Goal: Task Accomplishment & Management: Use online tool/utility

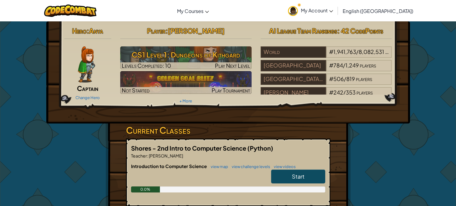
click at [303, 176] on span "Start" at bounding box center [298, 176] width 13 height 7
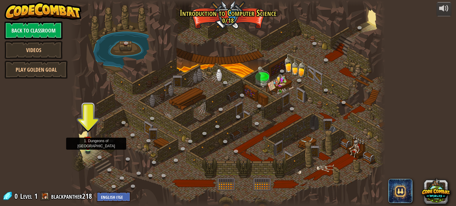
click at [87, 144] on img at bounding box center [88, 139] width 8 height 17
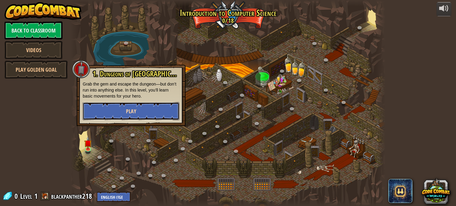
click at [137, 115] on button "Play" at bounding box center [131, 111] width 97 height 18
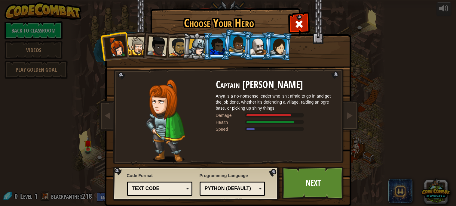
click at [136, 50] on div at bounding box center [137, 46] width 18 height 18
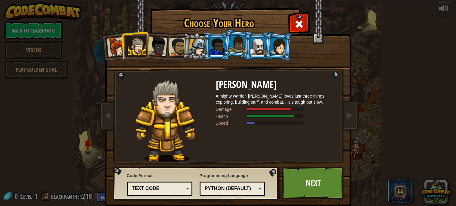
click at [157, 48] on div at bounding box center [157, 46] width 20 height 20
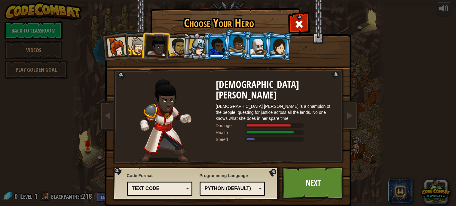
click at [274, 54] on li at bounding box center [277, 46] width 29 height 29
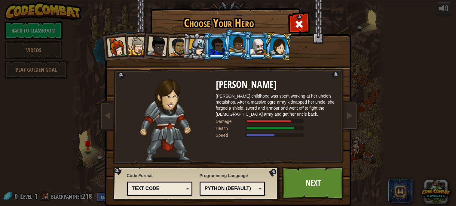
click at [257, 47] on div at bounding box center [258, 46] width 16 height 16
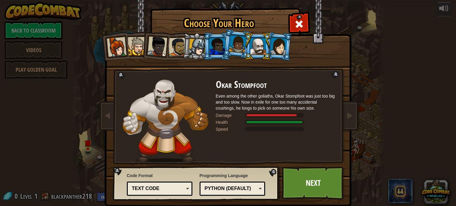
click at [233, 44] on div at bounding box center [237, 44] width 17 height 18
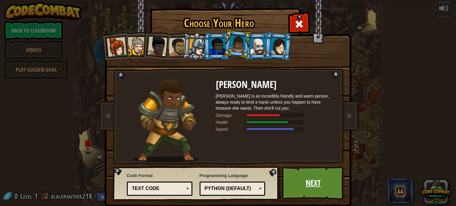
click at [313, 180] on link "Next" at bounding box center [313, 182] width 63 height 33
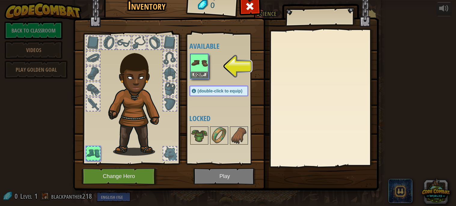
click at [443, 11] on div "Inventory 0 Available Equip (double-click to equip) Locked Equip Unequip Subscr…" at bounding box center [228, 103] width 456 height 206
click at [199, 72] on button "Equip" at bounding box center [199, 74] width 17 height 6
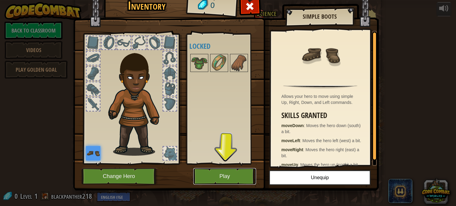
click at [218, 175] on button "Play" at bounding box center [224, 176] width 63 height 17
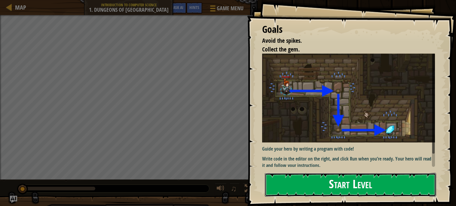
click at [319, 180] on button "Start Level" at bounding box center [350, 185] width 171 height 24
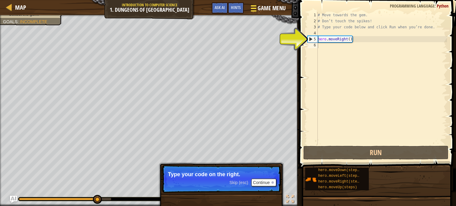
click at [253, 11] on div at bounding box center [253, 8] width 8 height 9
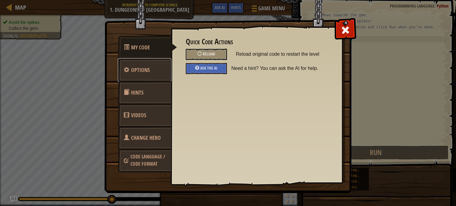
click at [149, 67] on span "Options" at bounding box center [140, 70] width 19 height 8
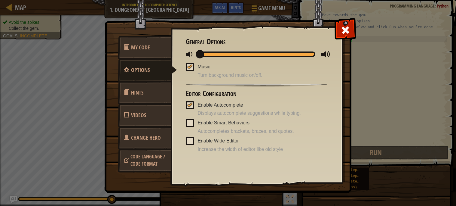
drag, startPoint x: 313, startPoint y: 54, endPoint x: 149, endPoint y: 62, distance: 163.7
click at [149, 62] on div "My Code Options Hints Videos Change Hero Code Language / Code Format Quick Code…" at bounding box center [228, 106] width 246 height 171
click at [191, 69] on span at bounding box center [190, 67] width 8 height 8
click at [0, 0] on input "Music" at bounding box center [0, 0] width 0 height 0
click at [347, 29] on span at bounding box center [346, 30] width 10 height 10
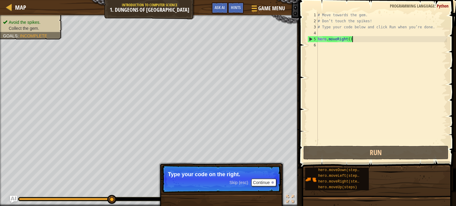
click at [358, 40] on div "# Move towards the gem. # Don’t touch the spikes! # Type your code below and cl…" at bounding box center [381, 84] width 130 height 144
type textarea "hero.moveRight()"
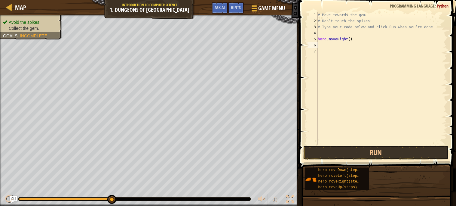
type textarea "m"
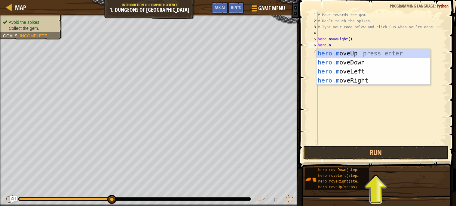
scroll to position [2, 1]
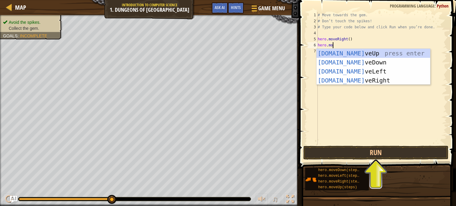
type textarea "hero.move"
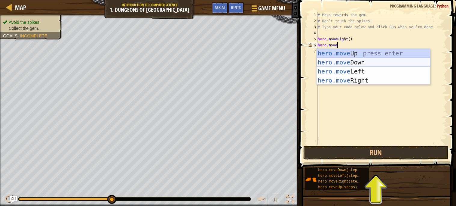
click at [356, 62] on div "hero.move Up press enter hero.move Down press enter hero.move Left press enter …" at bounding box center [373, 76] width 114 height 54
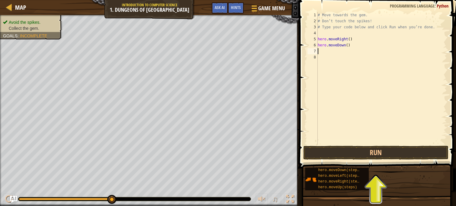
scroll to position [2, 0]
click at [391, 153] on button "Run" at bounding box center [375, 152] width 145 height 14
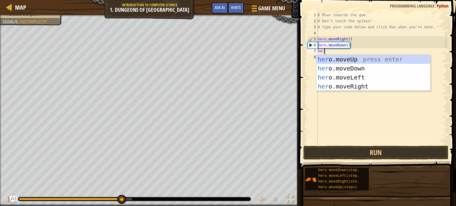
scroll to position [2, 0]
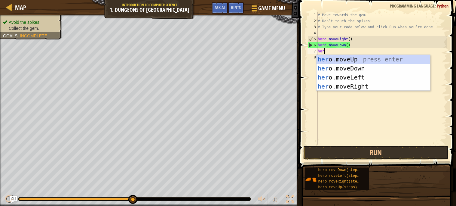
type textarea "hero"
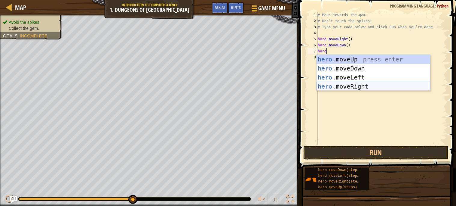
click at [368, 86] on div "hero .moveUp press enter hero .moveDown press enter hero .moveLeft press enter …" at bounding box center [373, 82] width 114 height 54
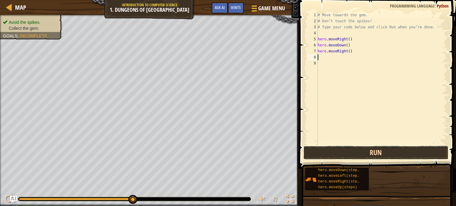
click at [369, 150] on button "Run" at bounding box center [375, 152] width 145 height 14
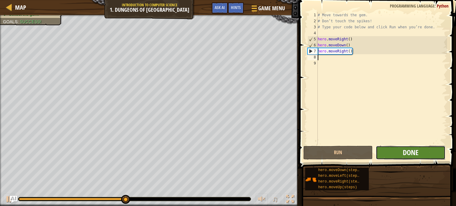
click at [409, 151] on span "Done" at bounding box center [411, 152] width 16 height 10
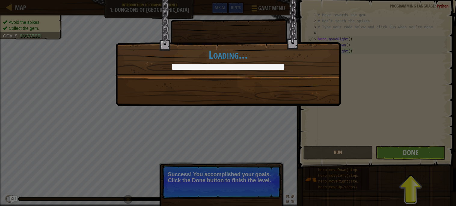
click at [408, 154] on div "You completed Dungeons of Kithgard! +0 +0 New Item Clean code: no code errors o…" at bounding box center [228, 103] width 456 height 206
click at [408, 153] on div "You completed Dungeons of Kithgard! +10 +1 New Item Clean code: no code errors …" at bounding box center [228, 103] width 456 height 206
click at [235, 171] on div "You completed Dungeons of Kithgard! +10 +17 New Item Clean code: no code errors…" at bounding box center [228, 103] width 456 height 206
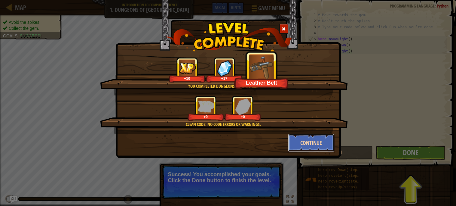
click at [320, 136] on button "Continue" at bounding box center [311, 142] width 47 height 18
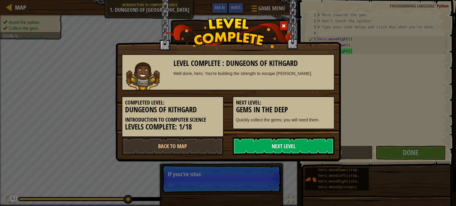
click at [324, 144] on link "Next Level" at bounding box center [284, 146] width 102 height 18
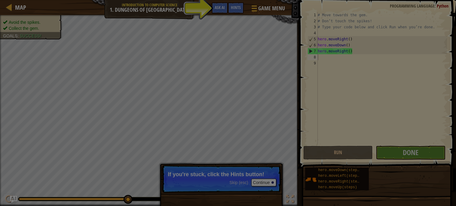
click at [0, 0] on div "Inventory 26 Equip Unequip Subscribe to Unlock! (restricted in this level) Chan…" at bounding box center [0, 0] width 0 height 0
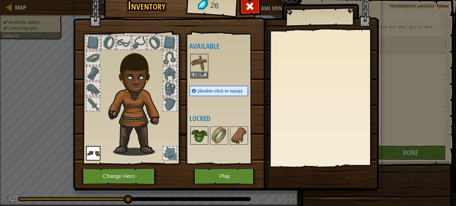
click at [195, 134] on img at bounding box center [199, 135] width 17 height 17
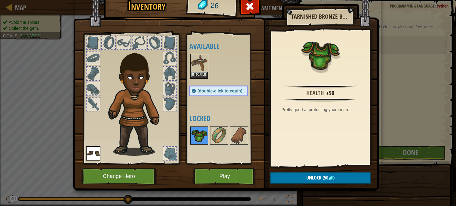
click at [195, 134] on img at bounding box center [199, 135] width 17 height 17
click at [216, 136] on img at bounding box center [219, 135] width 17 height 17
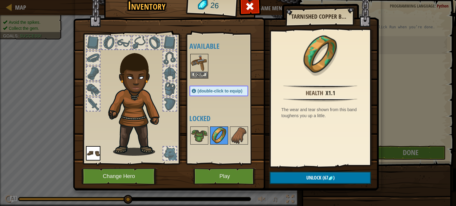
click at [216, 136] on img at bounding box center [219, 135] width 17 height 17
click at [245, 138] on img at bounding box center [239, 135] width 17 height 17
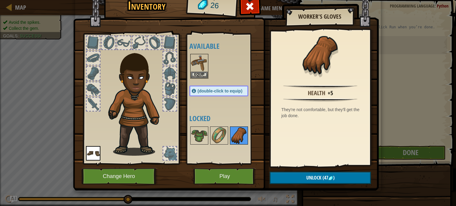
click at [245, 138] on img at bounding box center [239, 135] width 17 height 17
drag, startPoint x: 95, startPoint y: 99, endPoint x: 131, endPoint y: 86, distance: 39.1
click at [131, 86] on div at bounding box center [130, 96] width 99 height 135
click at [172, 152] on div at bounding box center [169, 152] width 13 height 13
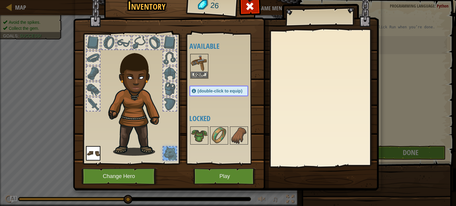
click at [172, 147] on div at bounding box center [169, 152] width 13 height 13
click at [165, 105] on div at bounding box center [169, 103] width 13 height 13
click at [173, 85] on div at bounding box center [169, 88] width 13 height 13
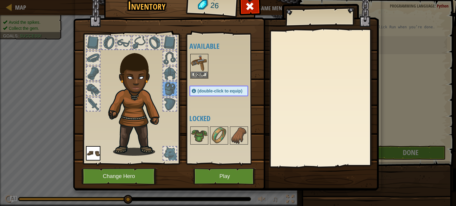
click at [173, 63] on div at bounding box center [169, 57] width 13 height 13
click at [153, 43] on div at bounding box center [154, 42] width 13 height 13
click at [122, 51] on img at bounding box center [137, 100] width 65 height 111
click at [139, 78] on img at bounding box center [137, 100] width 65 height 111
click at [232, 179] on button "Play" at bounding box center [224, 176] width 63 height 17
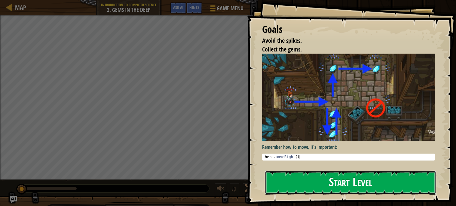
click at [272, 182] on button "Start Level" at bounding box center [350, 182] width 171 height 24
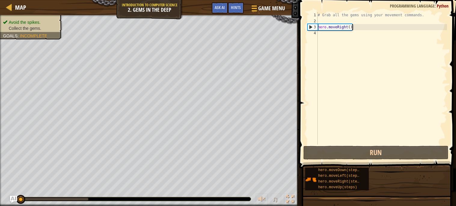
click at [357, 26] on div "# Grab all the gems using your movement commands. hero . moveRight ( )" at bounding box center [381, 84] width 130 height 144
type textarea "hero.moveRight()"
click at [356, 28] on div "# Grab all the gems using your movement commands. hero . moveRight ( )" at bounding box center [381, 84] width 130 height 144
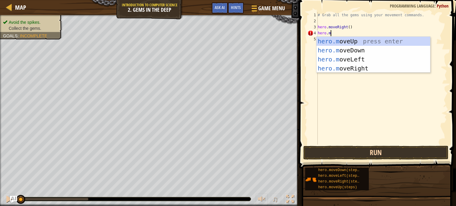
scroll to position [2, 1]
type textarea "hero.move"
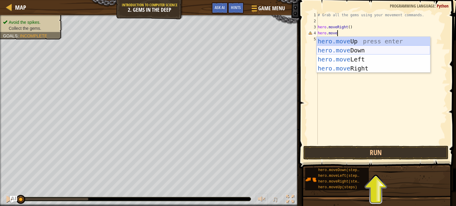
click at [369, 49] on div "hero.move Up press enter hero.move Down press enter hero.move Left press enter …" at bounding box center [373, 64] width 114 height 54
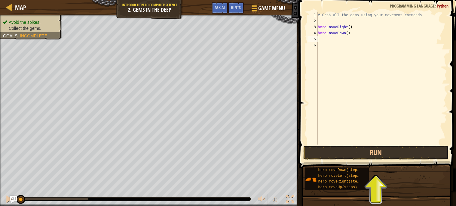
scroll to position [2, 0]
click at [382, 151] on button "Run" at bounding box center [375, 152] width 145 height 14
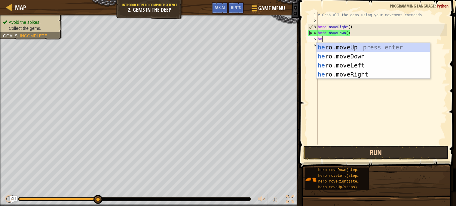
scroll to position [2, 0]
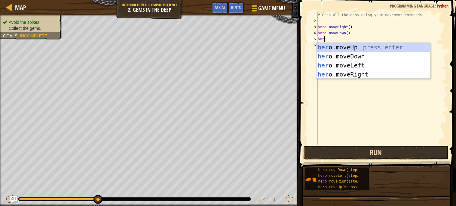
type textarea "hero"
click at [362, 48] on div "hero .moveUp press enter hero .moveDown press enter hero .moveLeft press enter …" at bounding box center [373, 70] width 114 height 54
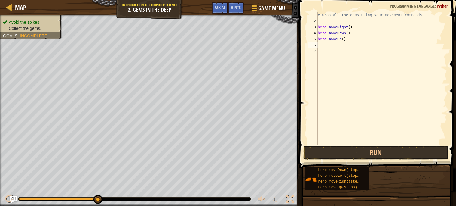
scroll to position [2, 0]
type textarea "hero.moveUp()"
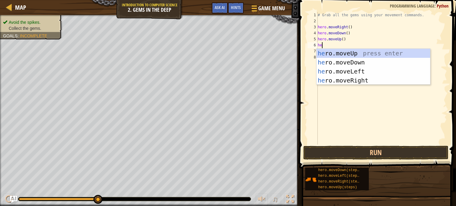
type textarea "her"
click at [369, 79] on div "her o.moveUp press enter her o.moveDown press enter her o.moveLeft press enter …" at bounding box center [373, 76] width 114 height 54
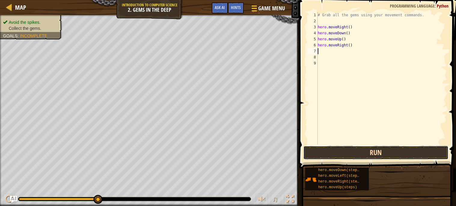
click at [376, 153] on button "Run" at bounding box center [375, 152] width 145 height 14
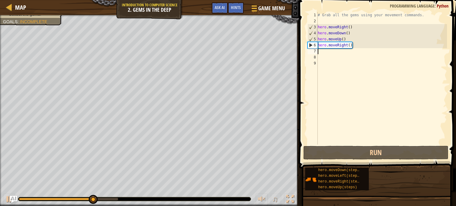
click at [354, 42] on div "# Grab all the gems using your movement commands. hero . moveRight ( ) hero . m…" at bounding box center [381, 84] width 130 height 144
type textarea "hero.moveRight()"
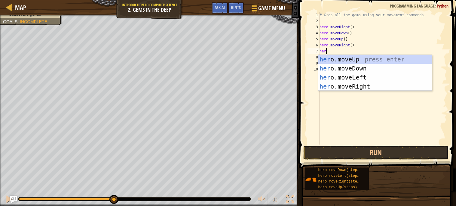
scroll to position [2, 0]
type textarea "hero."
click at [377, 58] on div "hero. moveUp press enter hero. moveDown press enter hero. moveLeft press enter …" at bounding box center [375, 82] width 114 height 54
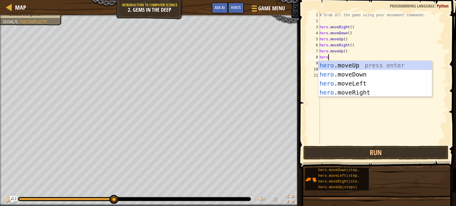
type textarea "hero."
click at [356, 84] on div "hero. moveUp press enter hero. moveDown press enter hero. moveLeft press enter …" at bounding box center [375, 88] width 114 height 54
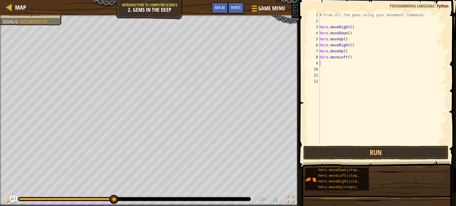
scroll to position [2, 0]
click at [385, 150] on button "Run" at bounding box center [375, 152] width 145 height 14
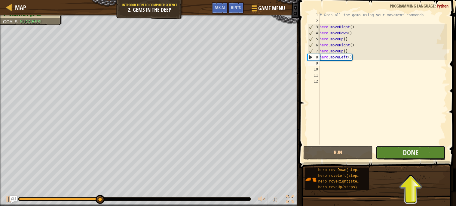
click at [387, 151] on button "Done" at bounding box center [411, 152] width 70 height 14
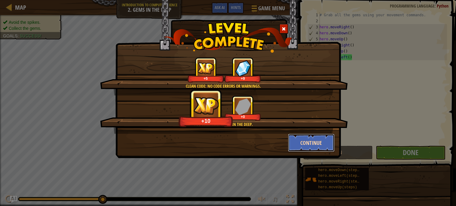
click at [308, 137] on button "Continue" at bounding box center [311, 142] width 47 height 18
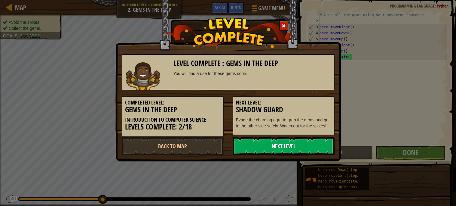
click at [310, 138] on link "Next Level" at bounding box center [284, 146] width 102 height 18
click at [314, 146] on link "Next Level" at bounding box center [284, 146] width 102 height 18
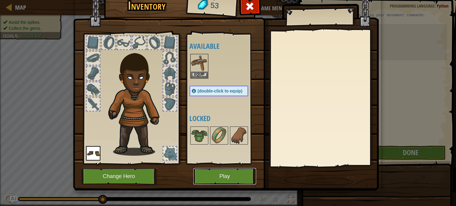
click at [236, 176] on button "Play" at bounding box center [224, 176] width 63 height 17
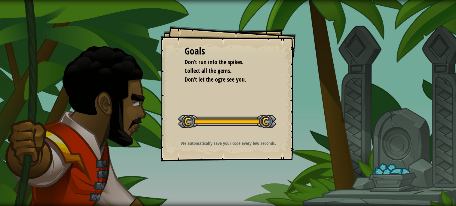
click at [233, 129] on div "Start Level" at bounding box center [227, 120] width 98 height 24
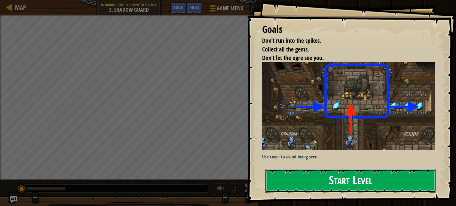
click at [318, 182] on button "Start Level" at bounding box center [350, 181] width 171 height 24
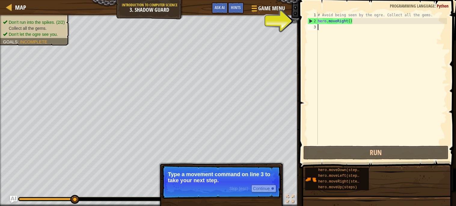
click at [371, 22] on div "# Avoid being seen by the ogre. Collect all the gems. hero . moveRight ( )" at bounding box center [381, 84] width 130 height 144
type textarea "hero.moveRight()"
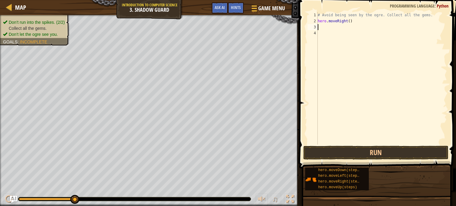
scroll to position [2, 0]
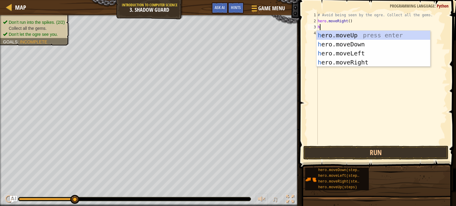
type textarea "he"
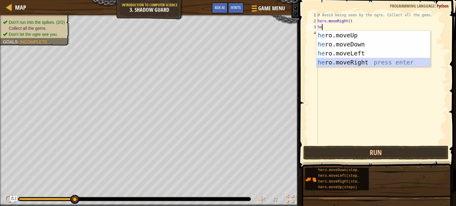
click at [374, 60] on div "he ro.moveUp press enter he ro.moveDown press enter he ro.moveLeft press enter …" at bounding box center [373, 58] width 114 height 54
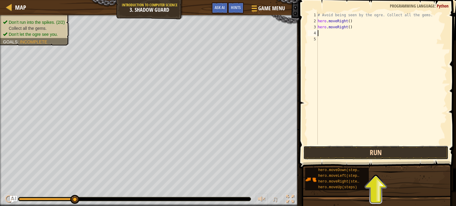
click at [364, 154] on button "Run" at bounding box center [375, 152] width 145 height 14
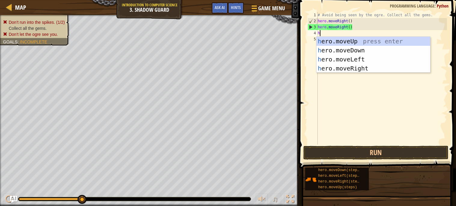
type textarea "her"
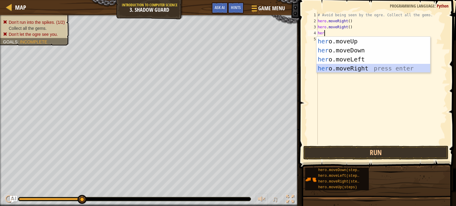
click at [362, 67] on div "her o.moveUp press enter her o.moveDown press enter her o.moveLeft press enter …" at bounding box center [373, 64] width 114 height 54
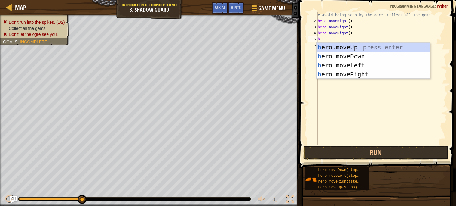
type textarea "her"
click at [367, 69] on div "her o.moveUp press enter her o.moveDown press enter her o.moveLeft press enter …" at bounding box center [373, 70] width 114 height 54
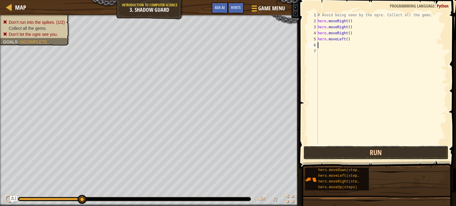
click at [377, 147] on button "Run" at bounding box center [375, 152] width 145 height 14
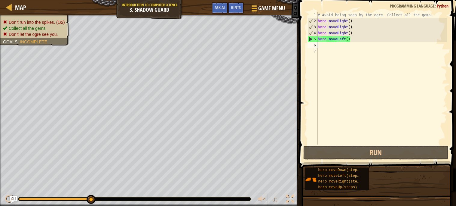
click at [345, 39] on div "# Avoid being seen by the ogre. Collect all the gems. hero . moveRight ( ) hero…" at bounding box center [381, 84] width 130 height 144
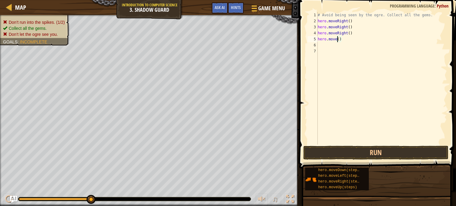
scroll to position [2, 2]
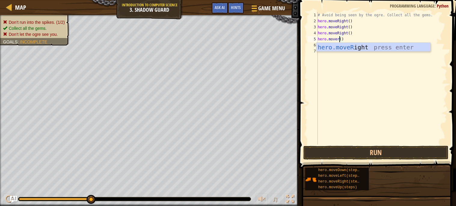
type textarea "hero.moveRight"
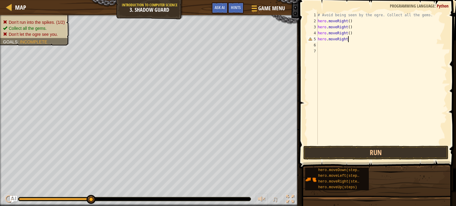
scroll to position [2, 0]
click at [372, 151] on button "Run" at bounding box center [375, 152] width 145 height 14
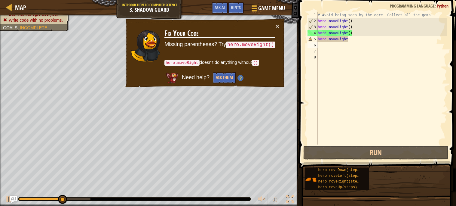
click at [355, 44] on div "# Avoid being seen by the ogre. Collect all the gems. hero . moveRight ( ) hero…" at bounding box center [381, 84] width 130 height 144
click at [353, 41] on div "# Avoid being seen by the ogre. Collect all the gems. hero . moveRight ( ) hero…" at bounding box center [381, 84] width 130 height 144
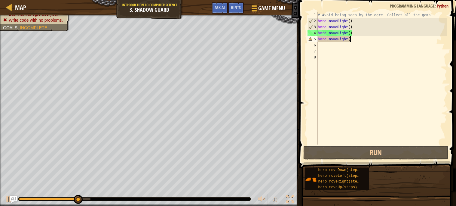
scroll to position [2, 2]
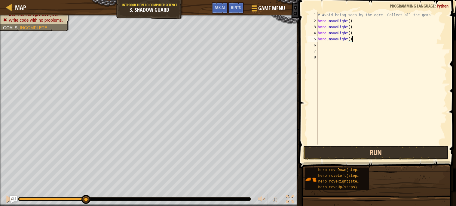
type textarea "hero.moveRight()"
click at [372, 151] on button "Run" at bounding box center [375, 152] width 145 height 14
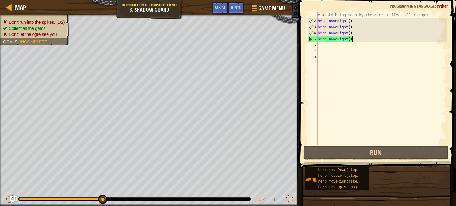
click at [355, 25] on div "# Avoid being seen by the ogre. Collect all the gems. hero . moveRight ( ) hero…" at bounding box center [381, 84] width 130 height 144
click at [355, 23] on div "# Avoid being seen by the ogre. Collect all the gems. hero . moveRight ( ) hero…" at bounding box center [381, 84] width 130 height 144
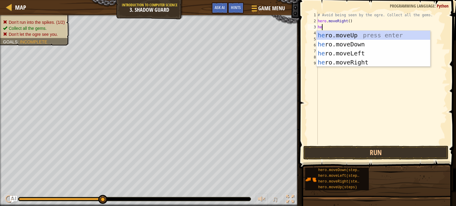
type textarea "her"
click at [362, 34] on div "her o.moveUp press enter her o.moveDown press enter her o.moveLeft press enter …" at bounding box center [373, 58] width 114 height 54
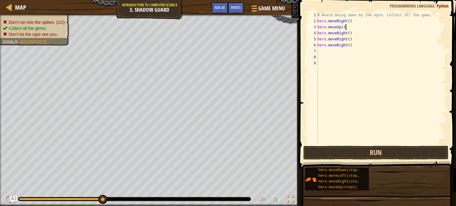
click at [352, 33] on div "# Avoid being seen by the ogre. Collect all the gems. hero . moveRight ( ) hero…" at bounding box center [381, 84] width 131 height 144
type textarea "hero.moveRight()"
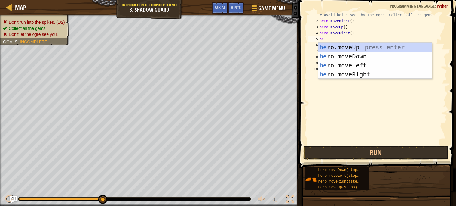
type textarea "her"
click at [379, 53] on div "her o.moveUp press enter her o.moveDown press enter her o.moveLeft press enter …" at bounding box center [375, 70] width 114 height 54
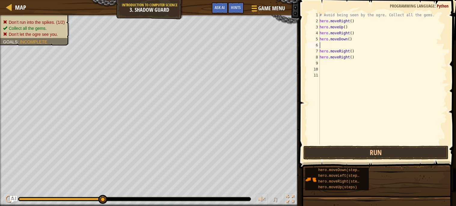
scroll to position [2, 0]
type textarea "hero.moveDown()"
click at [360, 54] on div "# Avoid being seen by the ogre. Collect all the gems. hero . moveRight ( ) hero…" at bounding box center [382, 84] width 129 height 144
click at [358, 53] on div "# Avoid being seen by the ogre. Collect all the gems. hero . moveRight ( ) hero…" at bounding box center [382, 84] width 129 height 144
type textarea "h"
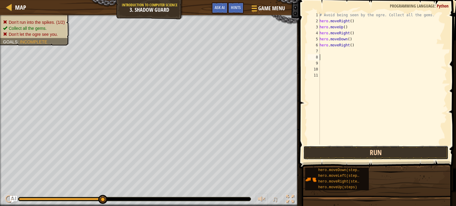
click at [409, 153] on button "Run" at bounding box center [375, 152] width 145 height 14
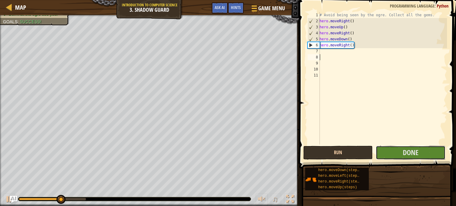
click at [409, 153] on span "Done" at bounding box center [411, 152] width 16 height 10
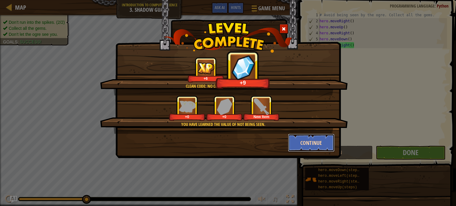
click at [311, 140] on button "Continue" at bounding box center [311, 142] width 47 height 18
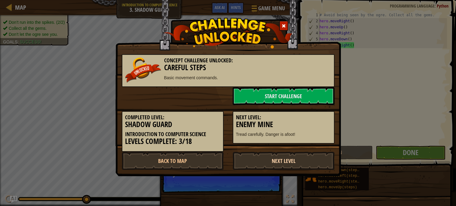
click at [278, 159] on link "Next Level" at bounding box center [284, 160] width 102 height 18
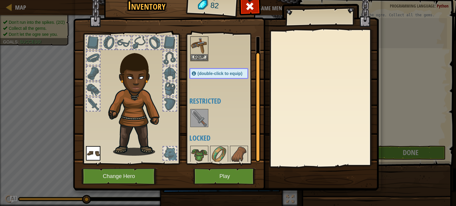
scroll to position [17, 0]
click at [199, 126] on div at bounding box center [199, 118] width 18 height 18
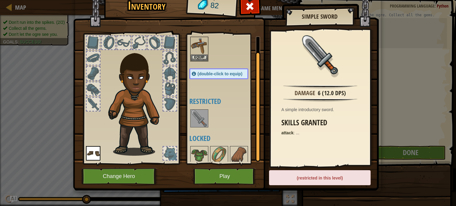
click at [199, 126] on div at bounding box center [199, 118] width 18 height 18
click at [201, 121] on img at bounding box center [199, 118] width 17 height 17
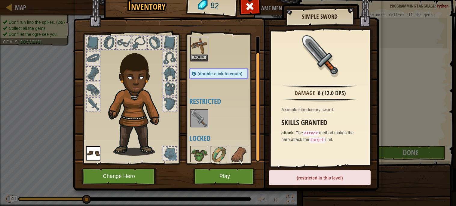
click at [205, 122] on img at bounding box center [199, 118] width 17 height 17
click at [322, 179] on div "(restricted in this level)" at bounding box center [320, 177] width 102 height 15
click at [231, 175] on button "Play" at bounding box center [224, 176] width 63 height 17
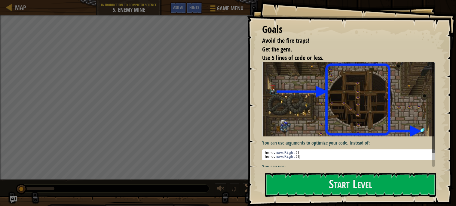
scroll to position [15, 0]
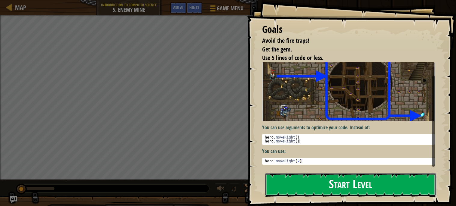
click at [319, 181] on button "Start Level" at bounding box center [350, 185] width 171 height 24
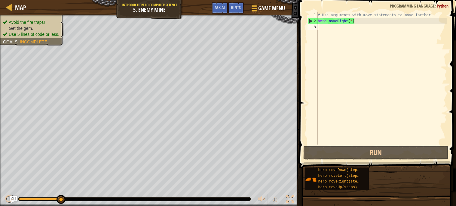
click at [362, 23] on div "# Use arguments with move statements to move farther. hero . moveRight ( 3 )" at bounding box center [381, 84] width 130 height 144
type textarea "hero.moveRight(3)"
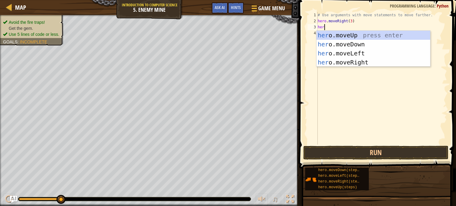
scroll to position [2, 0]
type textarea "hero"
click at [388, 32] on div "hero .moveUp press enter hero .moveDown press enter hero .moveLeft press enter …" at bounding box center [373, 58] width 114 height 54
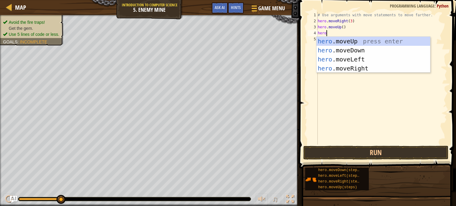
type textarea "hero."
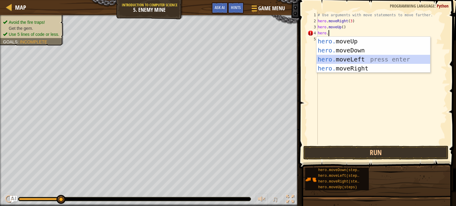
click at [393, 64] on div "hero. moveUp press enter hero. moveDown press enter hero. moveLeft press enter …" at bounding box center [373, 64] width 114 height 54
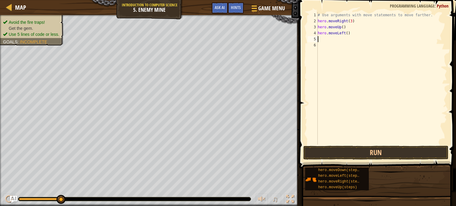
click at [343, 33] on div "# Use arguments with move statements to move farther. hero . moveRight ( 3 ) he…" at bounding box center [381, 84] width 130 height 144
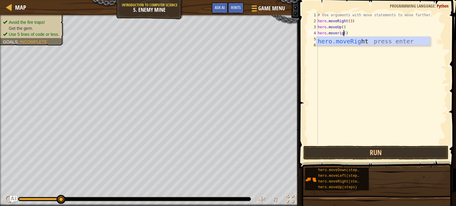
scroll to position [2, 2]
type textarea "hero.moveright()"
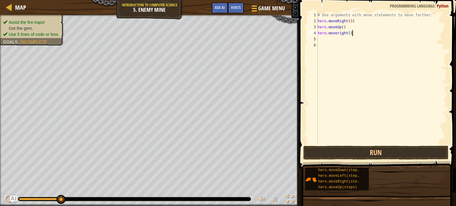
click at [359, 31] on div "# Use arguments with move statements to move farther. hero . moveRight ( 3 ) he…" at bounding box center [381, 84] width 130 height 144
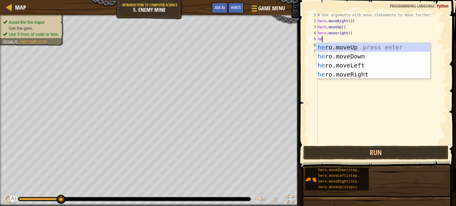
scroll to position [2, 0]
type textarea "hero"
click at [370, 55] on div "hero .moveUp press enter hero .moveDown press enter hero .moveLeft press enter …" at bounding box center [373, 70] width 114 height 54
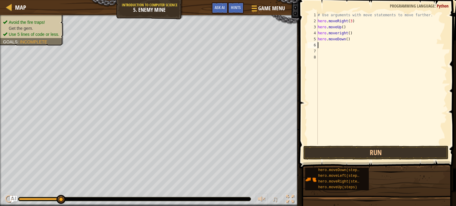
scroll to position [2, 0]
click at [335, 149] on button "Run" at bounding box center [375, 152] width 145 height 14
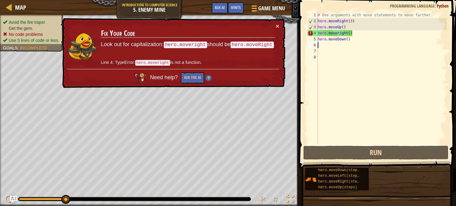
click at [338, 33] on div "# Use arguments with move statements to move farther. hero . moveRight ( 3 ) he…" at bounding box center [381, 84] width 130 height 144
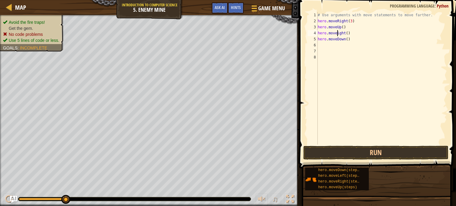
scroll to position [2, 2]
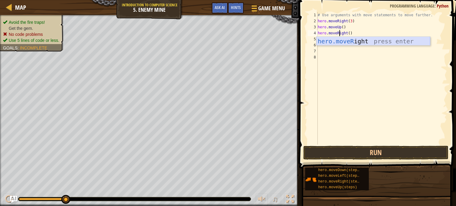
click at [368, 40] on div "hero.moveR ight press enter" at bounding box center [373, 50] width 114 height 27
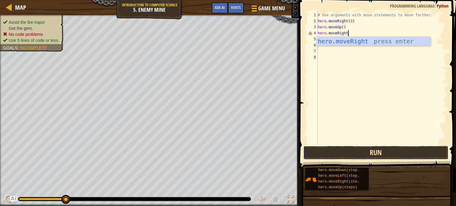
click at [398, 150] on button "Run" at bounding box center [375, 152] width 145 height 14
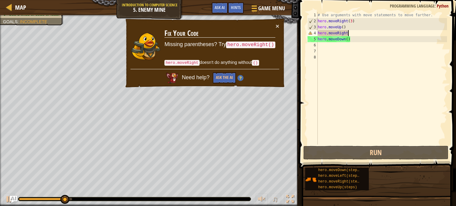
scroll to position [2, 2]
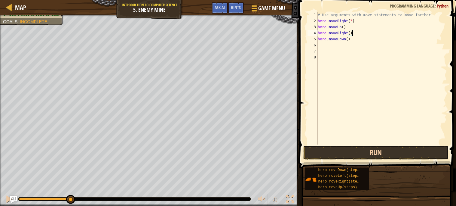
type textarea "hero.moveRight()"
click at [388, 156] on button "Run" at bounding box center [375, 152] width 145 height 14
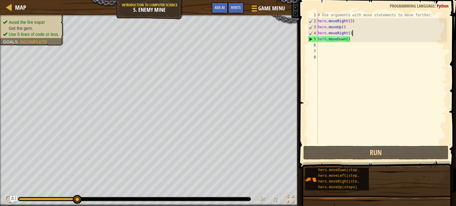
click at [322, 49] on div "# Use arguments with move statements to move farther. hero . moveRight ( 3 ) he…" at bounding box center [381, 84] width 130 height 144
click at [350, 39] on div "# Use arguments with move statements to move farther. hero . moveRight ( 3 ) he…" at bounding box center [381, 84] width 130 height 144
type textarea "hero.moveDown(3)"
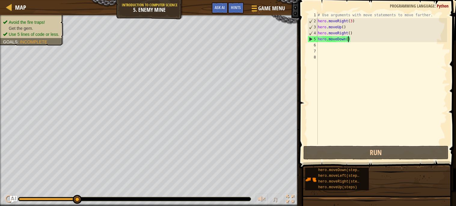
scroll to position [2, 2]
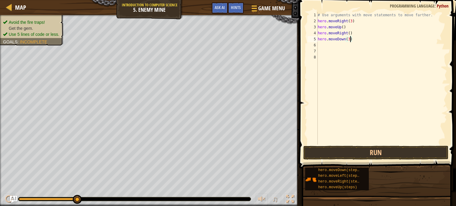
click at [375, 41] on div "# Use arguments with move statements to move farther. hero . moveRight ( 3 ) he…" at bounding box center [381, 84] width 130 height 144
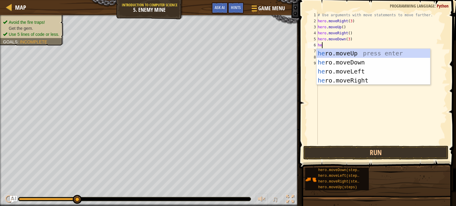
type textarea "her"
click at [376, 77] on div "her o.moveUp press enter her o.moveDown press enter her o.moveLeft press enter …" at bounding box center [373, 76] width 114 height 54
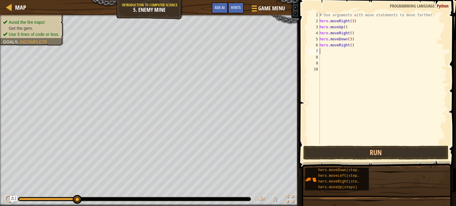
scroll to position [2, 0]
click at [354, 43] on div "# Use arguments with move statements to move farther. hero . moveRight ( 3 ) he…" at bounding box center [382, 84] width 129 height 144
click at [353, 46] on div "# Use arguments with move statements to move farther. hero . moveRight ( 3 ) he…" at bounding box center [382, 84] width 129 height 144
type textarea "hero.moveRight(2)"
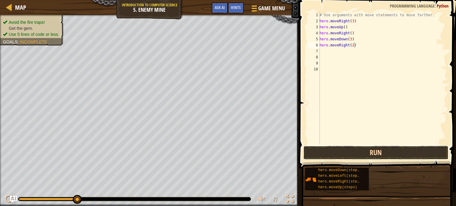
click at [368, 154] on button "Run" at bounding box center [375, 152] width 145 height 14
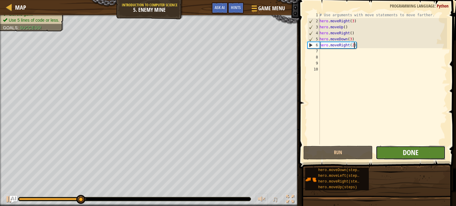
click at [405, 151] on span "Done" at bounding box center [411, 152] width 16 height 10
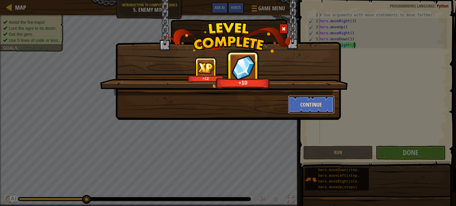
click at [308, 105] on button "Continue" at bounding box center [311, 104] width 47 height 18
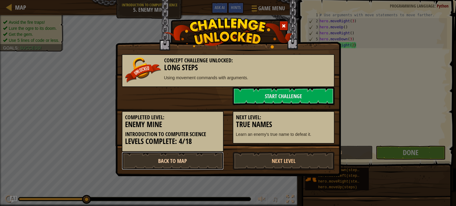
click at [180, 157] on link "Back to Map" at bounding box center [173, 160] width 102 height 18
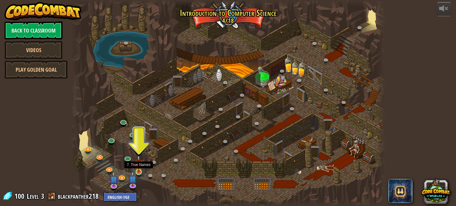
click at [138, 165] on img at bounding box center [139, 163] width 8 height 17
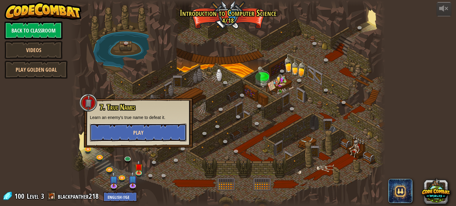
click at [163, 132] on button "Play" at bounding box center [138, 132] width 97 height 18
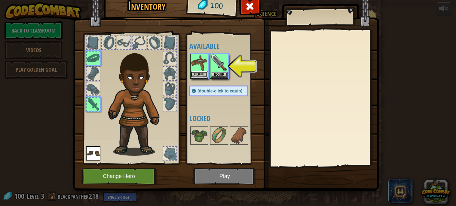
click at [197, 77] on button "Equip" at bounding box center [199, 74] width 17 height 6
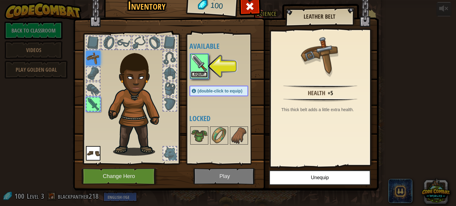
click at [203, 74] on button "Equip" at bounding box center [199, 74] width 17 height 6
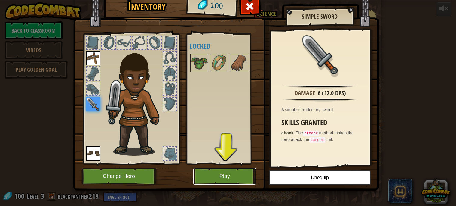
click at [222, 177] on button "Play" at bounding box center [224, 176] width 63 height 17
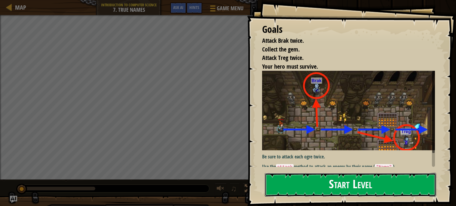
click at [322, 180] on button "Start Level" at bounding box center [350, 185] width 171 height 24
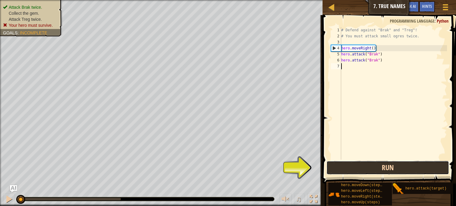
click at [382, 166] on button "Run" at bounding box center [387, 167] width 122 height 14
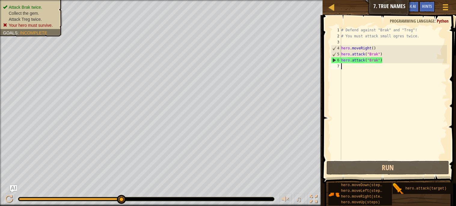
click at [386, 60] on div "# Defend against "Brak" and "Treg"! # You must attack small ogres twice. hero .…" at bounding box center [393, 99] width 107 height 144
type textarea "hero.attack("Brak")"
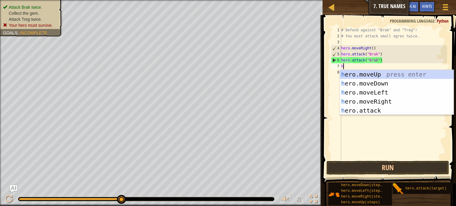
type textarea "her"
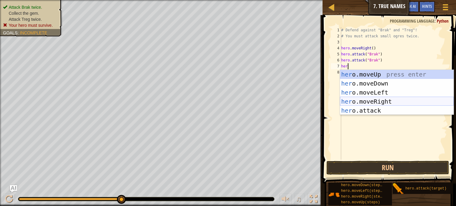
click at [402, 105] on div "her o.moveUp press enter her o.moveDown press enter her o.moveLeft press enter …" at bounding box center [397, 101] width 114 height 63
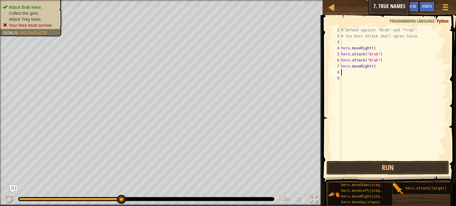
click at [371, 66] on div "# Defend against "Brak" and "Treg"! # You must attack small ogres twice. hero .…" at bounding box center [393, 99] width 107 height 144
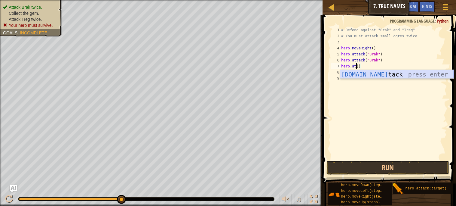
click at [389, 75] on div "[DOMAIN_NAME] tack press enter" at bounding box center [397, 83] width 114 height 27
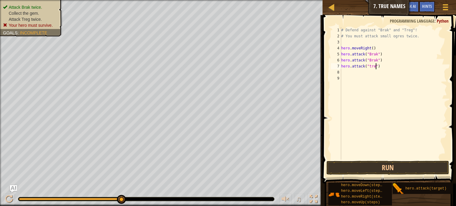
scroll to position [2, 3]
type textarea "hero.attack("treg")"
click at [387, 67] on div "# Defend against "Brak" and "Treg"! # You must attack small ogres twice. hero .…" at bounding box center [393, 99] width 107 height 144
type textarea "h"
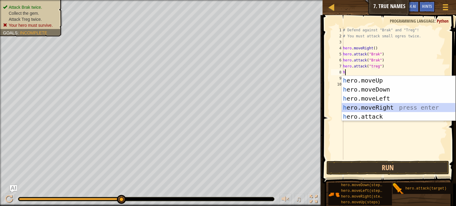
click at [391, 105] on div "h ero.moveUp press enter h ero.moveDown press enter h ero.moveLeft press enter …" at bounding box center [399, 107] width 114 height 63
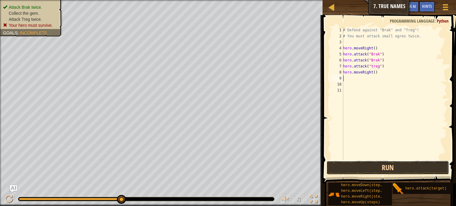
click at [384, 165] on button "Run" at bounding box center [387, 167] width 122 height 14
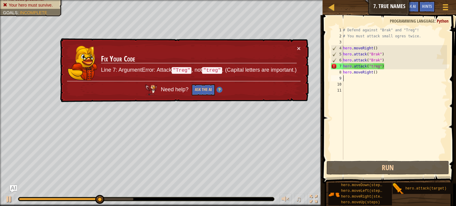
click at [372, 66] on div "# Defend against "Brak" and "Treg"! # You must attack small ogres twice. hero .…" at bounding box center [394, 99] width 105 height 144
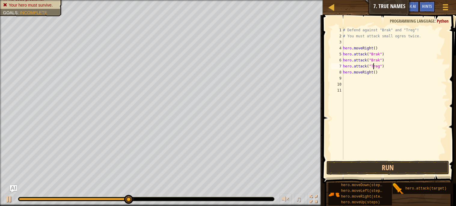
scroll to position [2, 2]
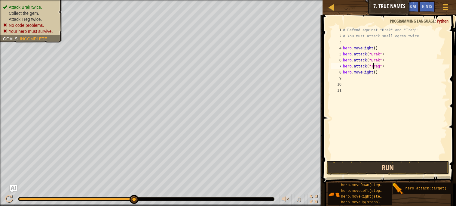
type textarea "hero.attack("Treg")"
click at [382, 168] on button "Run" at bounding box center [387, 167] width 122 height 14
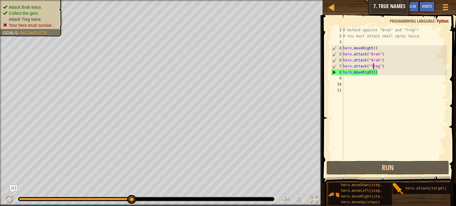
click at [388, 66] on div "# Defend against "Brak" and "Treg"! # You must attack small ogres twice. hero .…" at bounding box center [394, 99] width 105 height 144
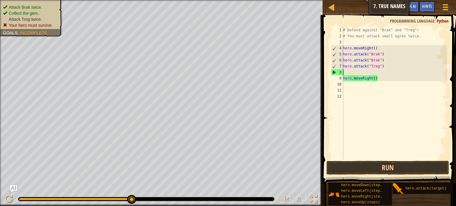
scroll to position [2, 0]
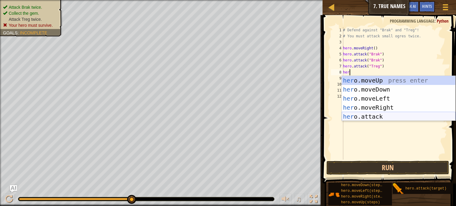
click at [400, 115] on div "her o.moveUp press enter her o.moveDown press enter her o.moveLeft press enter …" at bounding box center [399, 107] width 114 height 63
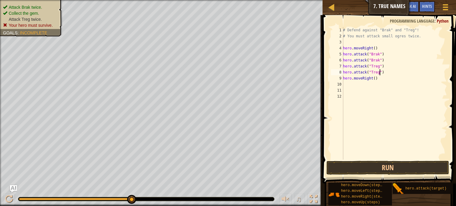
scroll to position [2, 3]
type textarea "hero.attack("Treg")"
click at [403, 167] on button "Run" at bounding box center [387, 167] width 122 height 14
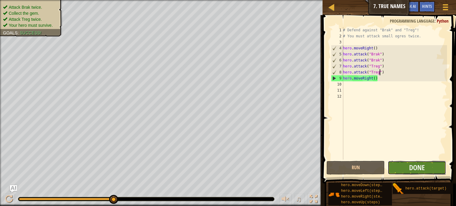
click at [426, 168] on button "Done" at bounding box center [417, 167] width 58 height 14
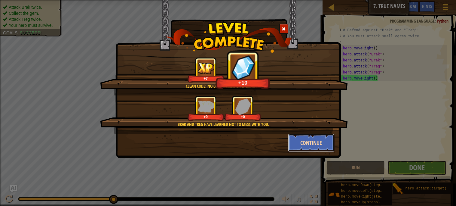
click at [304, 142] on button "Continue" at bounding box center [311, 142] width 47 height 18
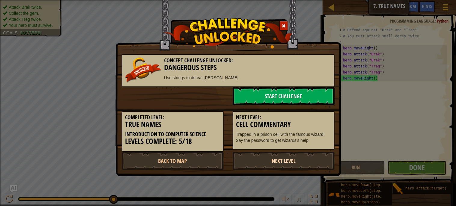
click at [296, 163] on link "Next Level" at bounding box center [284, 160] width 102 height 18
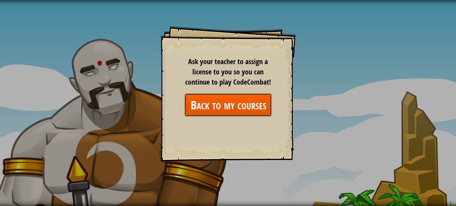
click at [259, 102] on link "Back to my courses" at bounding box center [228, 104] width 87 height 23
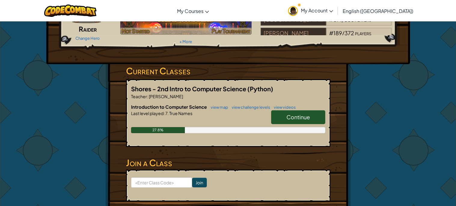
scroll to position [62, 0]
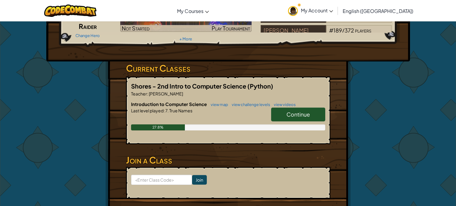
click at [295, 114] on span "Continue" at bounding box center [297, 114] width 23 height 7
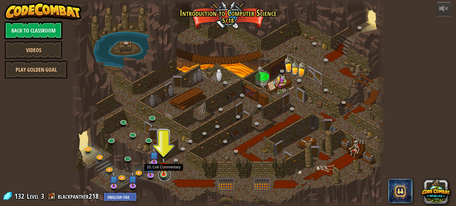
click at [162, 175] on link at bounding box center [164, 175] width 12 height 12
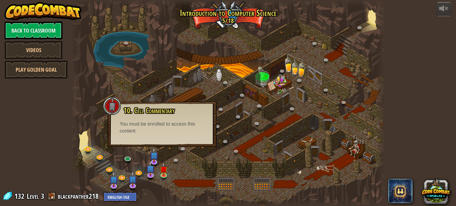
click at [180, 129] on div "You must be enrolled to access this content" at bounding box center [162, 128] width 85 height 14
click at [166, 167] on img at bounding box center [164, 165] width 8 height 17
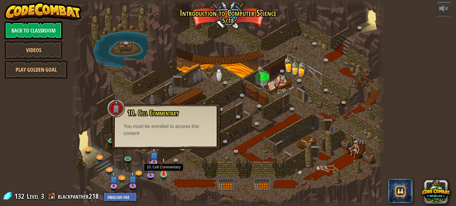
click at [167, 167] on img at bounding box center [164, 165] width 8 height 17
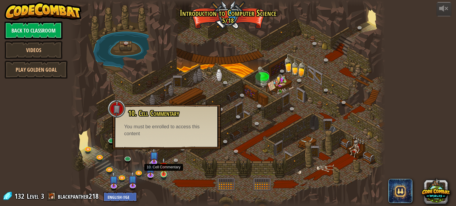
click at [167, 167] on img at bounding box center [164, 165] width 8 height 17
click at [179, 145] on div "10. Cell Commentary Trapped in a prison cell with the famous wizard! Say the pa…" at bounding box center [166, 126] width 109 height 45
click at [154, 120] on div "10. Cell Commentary Trapped in a prison cell with the famous wizard! Say the pa…" at bounding box center [166, 123] width 97 height 28
click at [225, 158] on div at bounding box center [228, 103] width 314 height 206
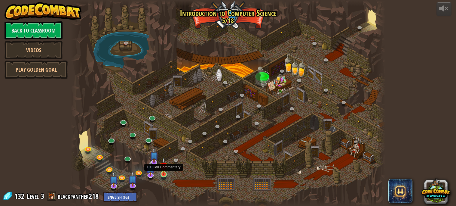
click at [164, 172] on img at bounding box center [164, 165] width 8 height 17
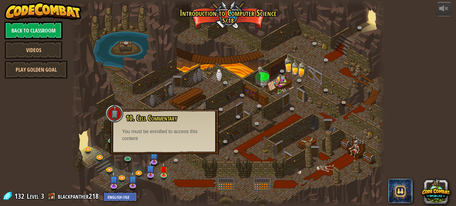
click at [286, 164] on div at bounding box center [228, 103] width 314 height 206
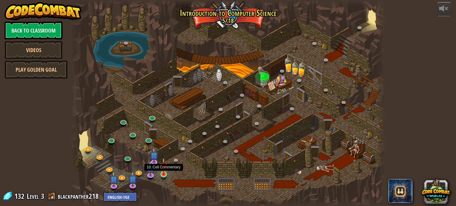
click at [164, 173] on img at bounding box center [164, 165] width 8 height 17
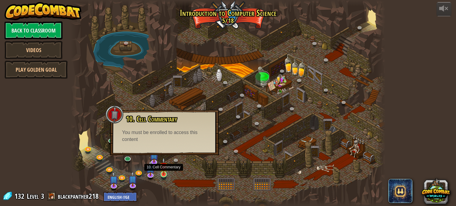
click at [166, 173] on img at bounding box center [164, 165] width 8 height 17
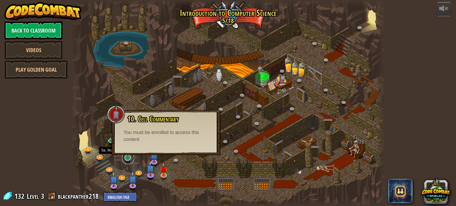
click at [127, 158] on link at bounding box center [128, 158] width 12 height 12
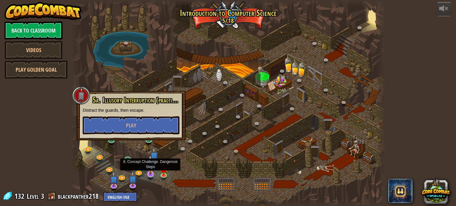
click at [154, 172] on img at bounding box center [150, 164] width 9 height 20
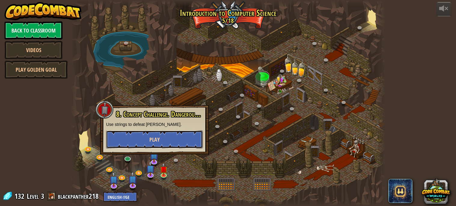
click at [156, 139] on span "Play" at bounding box center [154, 140] width 10 height 8
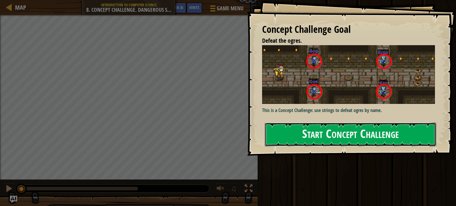
click at [344, 133] on button "Start Concept Challenge" at bounding box center [350, 134] width 171 height 24
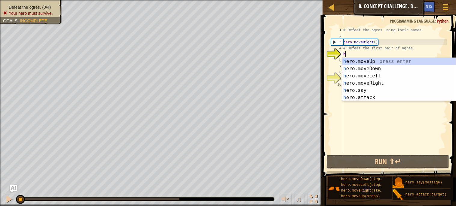
scroll to position [2, 0]
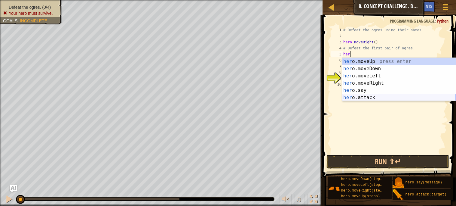
click at [373, 96] on div "her o.moveUp press enter her o.moveDown press enter her o.moveLeft press enter …" at bounding box center [399, 87] width 114 height 58
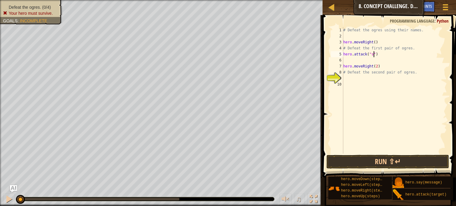
scroll to position [2, 2]
type textarea "hero.attack("sog")"
click at [389, 57] on div "# Defeat the ogres using their names. hero . moveRight ( ) # Defeat the first p…" at bounding box center [394, 96] width 105 height 138
click at [374, 54] on div "# Defeat the ogres using their names. hero . moveRight ( ) # Defeat the first p…" at bounding box center [394, 96] width 105 height 138
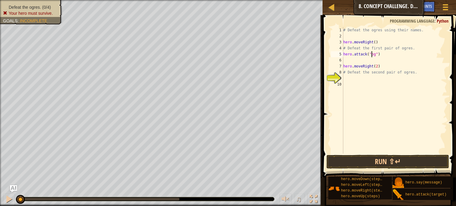
type textarea "hero.attack("Sog")"
click at [387, 56] on div "# Defeat the ogres using their names. hero . moveRight ( ) # Defeat the first p…" at bounding box center [394, 96] width 105 height 138
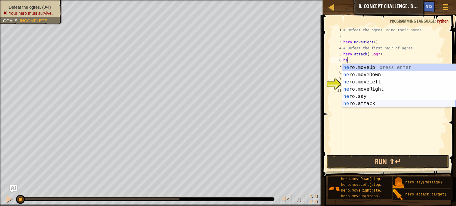
click at [408, 105] on div "he ro.moveUp press enter he ro.moveDown press enter he ro.moveLeft press enter …" at bounding box center [399, 93] width 114 height 58
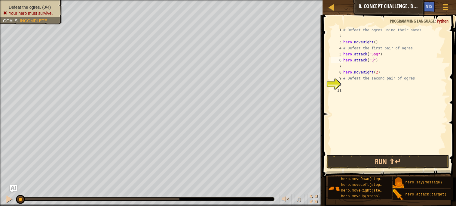
scroll to position [2, 2]
type textarea "hero.attack("Sog")"
click at [396, 61] on div "# Defeat the ogres using their names. hero . moveRight ( ) # Defeat the first p…" at bounding box center [394, 96] width 105 height 138
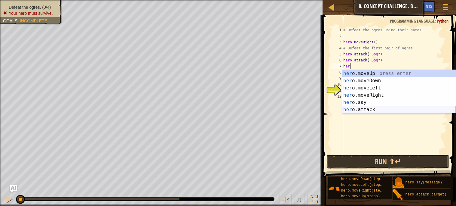
click at [400, 112] on div "her o.moveUp press enter her o.moveDown press enter her o.moveLeft press enter …" at bounding box center [399, 99] width 114 height 58
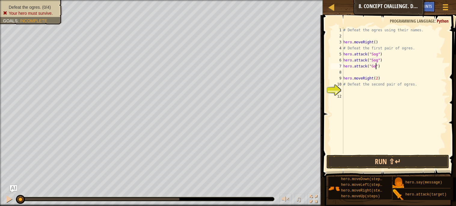
scroll to position [2, 2]
type textarea "hero.attack("Gos")"
click at [387, 66] on div "# Defeat the ogres using their names. hero . moveRight ( ) # Defeat the first p…" at bounding box center [394, 96] width 105 height 138
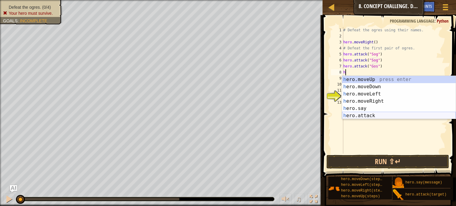
click at [362, 112] on div "h ero.moveUp press enter h ero.moveDown press enter h ero.moveLeft press enter …" at bounding box center [399, 105] width 114 height 58
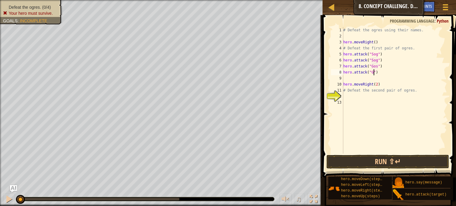
scroll to position [2, 2]
type textarea "hero.attack("Gos")"
click at [390, 71] on div "# Defeat the ogres using their names. hero . moveRight ( ) # Defeat the first p…" at bounding box center [394, 96] width 105 height 138
click at [347, 80] on div "# Defeat the ogres using their names. hero . moveRight ( ) # Defeat the first p…" at bounding box center [394, 96] width 105 height 138
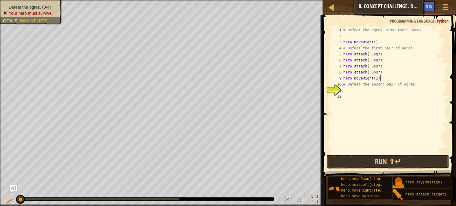
type textarea "# Defeat the second pair of ogres."
click at [348, 91] on div "# Defeat the ogres using their names. hero . moveRight ( ) # Defeat the first p…" at bounding box center [394, 96] width 105 height 138
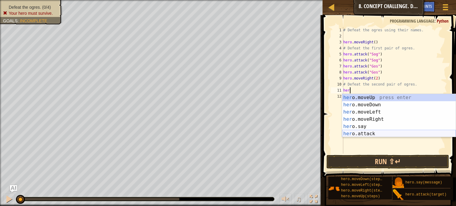
click at [380, 132] on div "her o.moveUp press enter her o.moveDown press enter her o.moveLeft press enter …" at bounding box center [399, 123] width 114 height 58
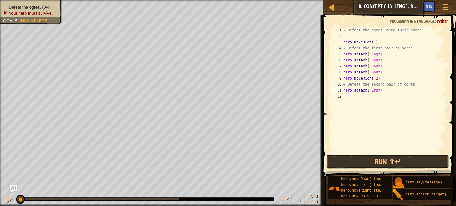
type textarea "hero.attack("Ergo")"
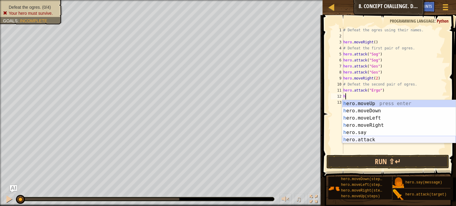
click at [368, 139] on div "h ero.moveUp press enter h ero.moveDown press enter h ero.moveLeft press enter …" at bounding box center [399, 129] width 114 height 58
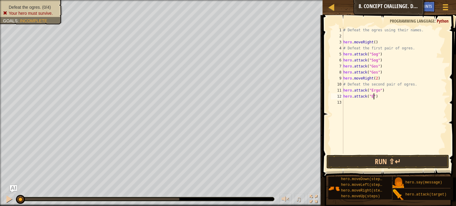
scroll to position [2, 2]
type textarea "hero.attack("Ergo")"
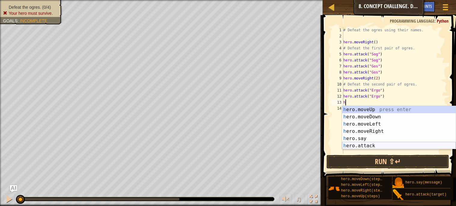
click at [380, 144] on div "h ero.moveUp press enter h ero.moveDown press enter h ero.moveLeft press enter …" at bounding box center [399, 135] width 114 height 58
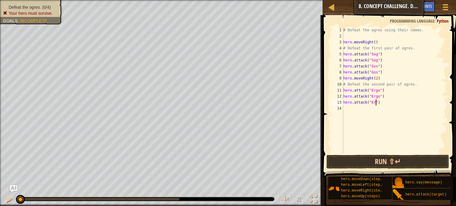
scroll to position [2, 2]
type textarea "hero.attack("Kro")"
click at [348, 109] on div "# Defeat the ogres using their names. hero . moveRight ( ) # Defeat the first p…" at bounding box center [394, 96] width 105 height 138
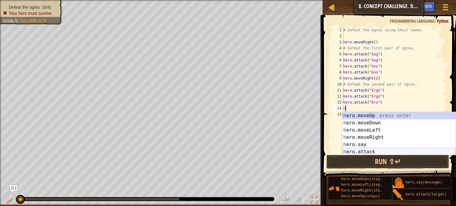
click at [361, 150] on div "h ero.moveUp press enter h ero.moveDown press enter h ero.moveLeft press enter …" at bounding box center [399, 141] width 114 height 58
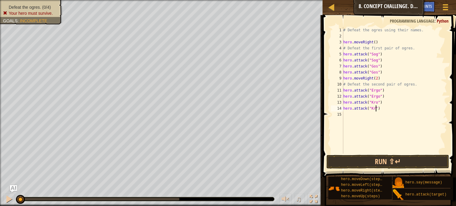
scroll to position [2, 2]
type textarea "hero.attack("Kro")"
click at [408, 161] on button "Run ⇧↵" at bounding box center [387, 161] width 122 height 14
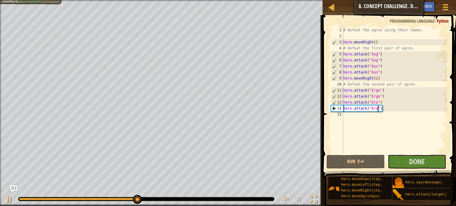
click at [396, 108] on div "# Defeat the ogres using their names. hero . moveRight ( ) # Defeat the first p…" at bounding box center [394, 96] width 105 height 138
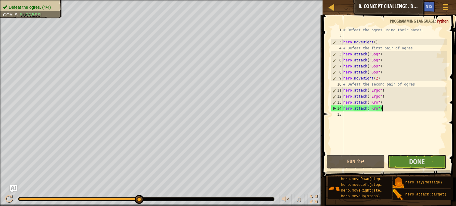
scroll to position [2, 0]
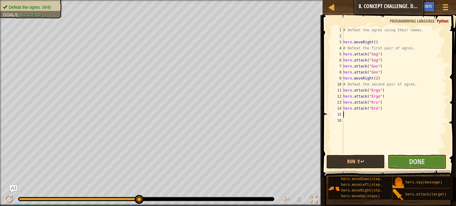
type textarea "h"
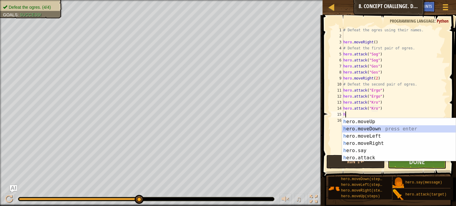
click at [381, 127] on div "h ero.moveUp press enter h ero.moveDown press enter h ero.moveLeft press enter …" at bounding box center [399, 147] width 114 height 58
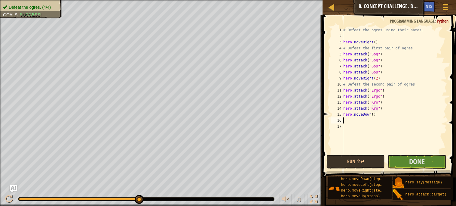
type textarea "h"
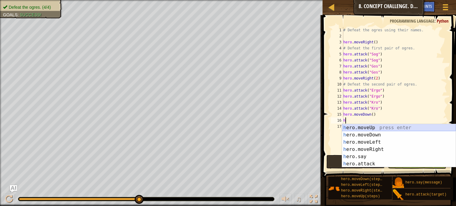
click at [372, 127] on div "h ero.moveUp press enter h ero.moveDown press enter h ero.moveLeft press enter …" at bounding box center [399, 153] width 114 height 58
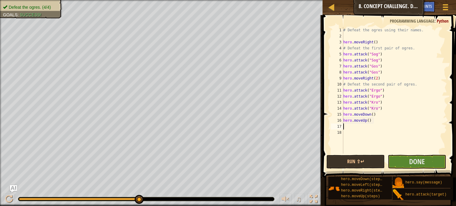
type textarea "h"
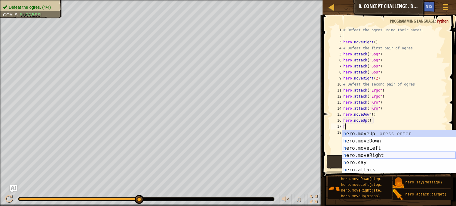
click at [378, 154] on div "h ero.moveUp press enter h ero.moveDown press enter h ero.moveLeft press enter …" at bounding box center [399, 159] width 114 height 58
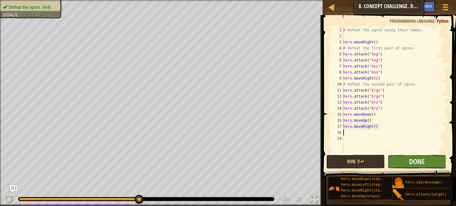
click at [402, 163] on button "Done" at bounding box center [417, 161] width 58 height 14
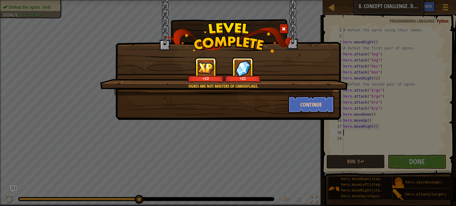
click at [190, 89] on div "Ogres are not masters of camouflage." at bounding box center [224, 86] width 190 height 6
click at [319, 104] on button "Continue" at bounding box center [311, 104] width 47 height 18
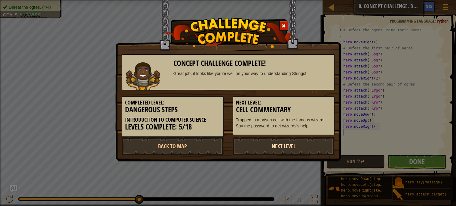
click at [304, 146] on link "Next Level" at bounding box center [284, 146] width 102 height 18
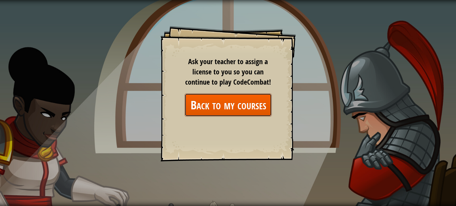
click at [257, 99] on link "Back to my courses" at bounding box center [228, 104] width 87 height 23
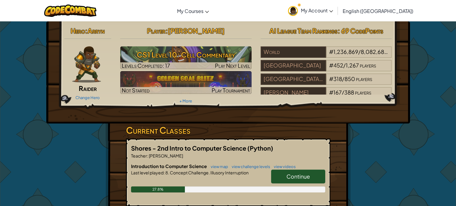
click at [305, 177] on span "Continue" at bounding box center [297, 176] width 23 height 7
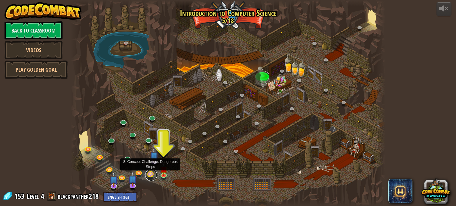
click at [151, 175] on link at bounding box center [151, 175] width 12 height 12
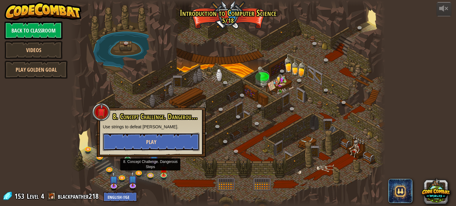
click at [172, 146] on button "Play" at bounding box center [151, 142] width 97 height 18
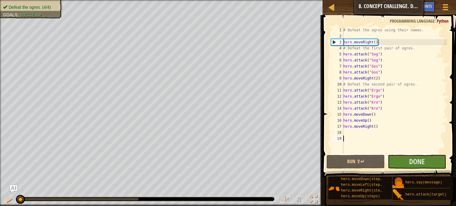
click at [382, 78] on div "# Defeat the ogres using their names. hero . moveRight ( ) # Defeat the first p…" at bounding box center [394, 96] width 105 height 138
type textarea "hero.attack("Gos")"
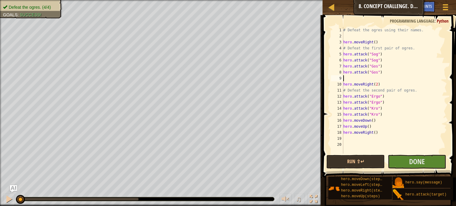
type textarea "h"
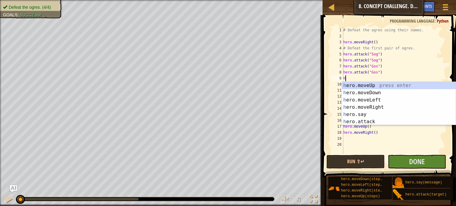
scroll to position [2, 0]
click at [379, 93] on div "h ero.moveUp press enter h ero.moveDown press enter h ero.moveLeft press enter …" at bounding box center [399, 111] width 114 height 58
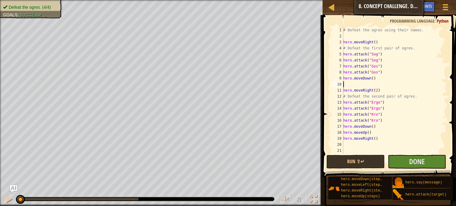
type textarea "h"
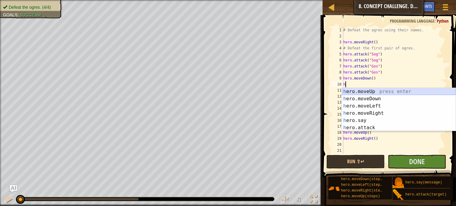
click at [382, 90] on div "h ero.moveUp press enter h ero.moveDown press enter h ero.moveLeft press enter …" at bounding box center [399, 117] width 114 height 58
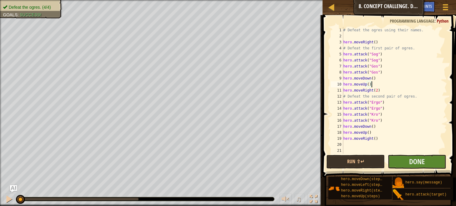
type textarea "hero.moveUp()"
click at [396, 160] on button "Done" at bounding box center [417, 161] width 58 height 14
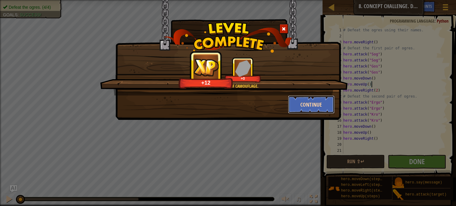
click at [301, 103] on button "Continue" at bounding box center [311, 104] width 47 height 18
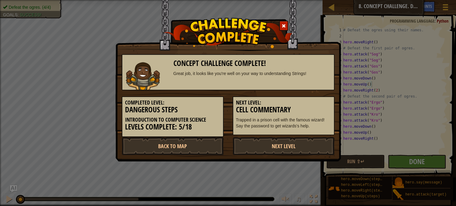
click at [284, 24] on span at bounding box center [284, 26] width 4 height 4
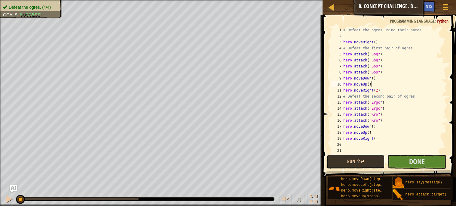
click at [364, 161] on button "Run ⇧↵" at bounding box center [355, 161] width 58 height 14
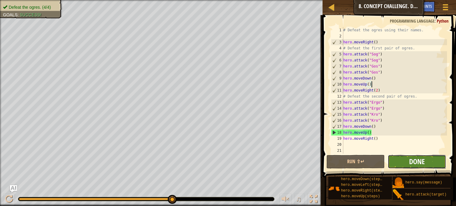
click at [413, 163] on span "Done" at bounding box center [417, 161] width 16 height 10
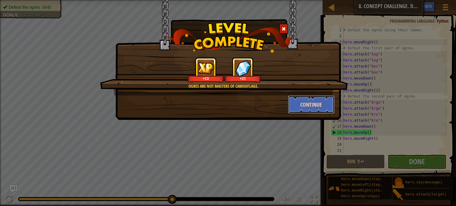
click at [312, 107] on button "Continue" at bounding box center [311, 104] width 47 height 18
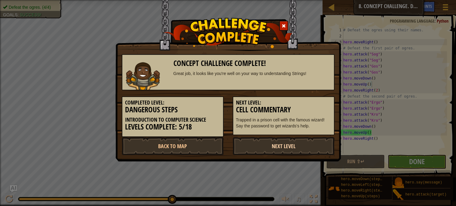
click at [305, 147] on link "Next Level" at bounding box center [284, 146] width 102 height 18
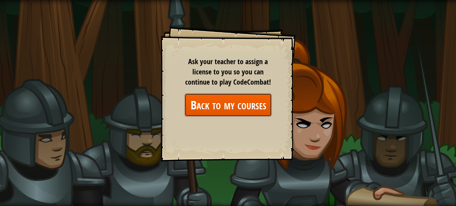
click at [258, 107] on link "Back to my courses" at bounding box center [228, 104] width 87 height 23
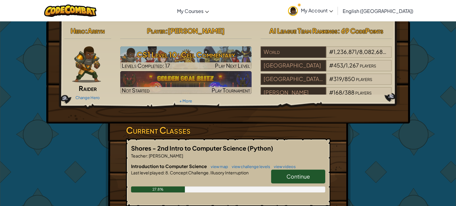
click at [289, 174] on span "Continue" at bounding box center [297, 176] width 23 height 7
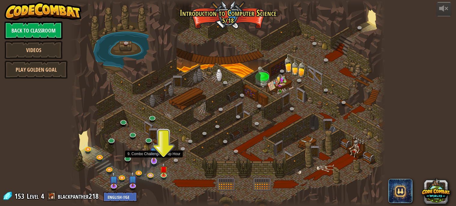
click at [154, 161] on div at bounding box center [154, 160] width 6 height 6
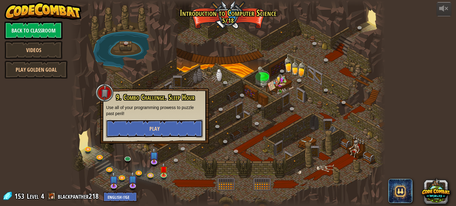
click at [187, 127] on button "Play" at bounding box center [154, 128] width 97 height 18
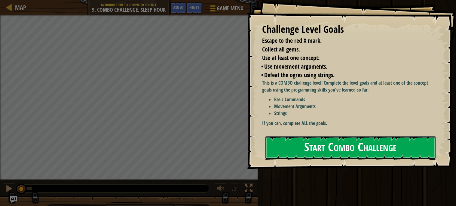
click at [327, 149] on button "Start Combo Challenge" at bounding box center [350, 148] width 171 height 24
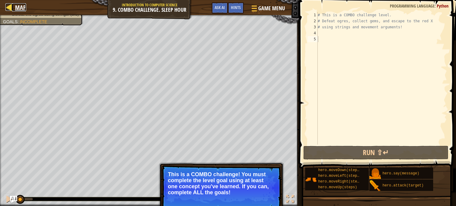
click at [15, 3] on span "Map" at bounding box center [20, 7] width 11 height 8
